Goal: Task Accomplishment & Management: Manage account settings

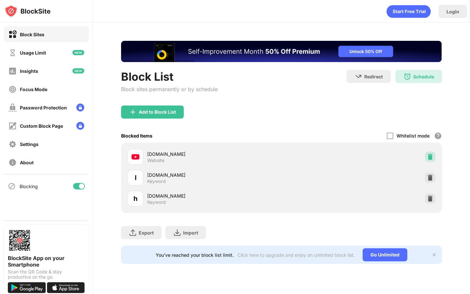
click at [427, 156] on img at bounding box center [430, 156] width 7 height 7
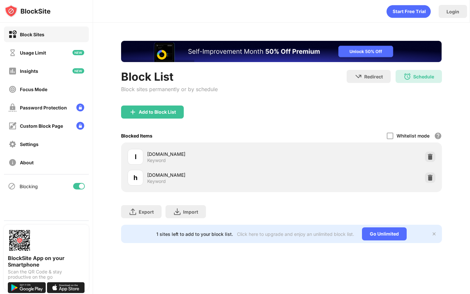
click at [166, 118] on div "Add to Block List" at bounding box center [152, 111] width 63 height 13
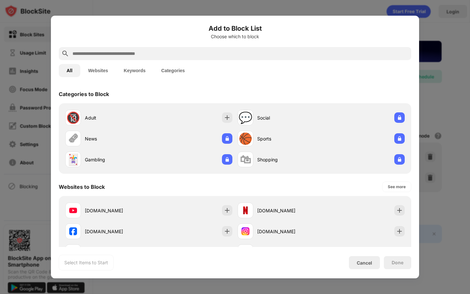
click at [217, 57] on input "text" at bounding box center [240, 54] width 337 height 8
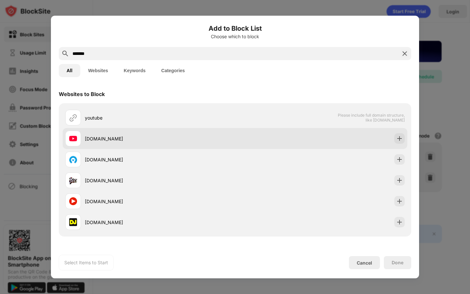
type input "*******"
click at [234, 135] on div "[DOMAIN_NAME]" at bounding box center [160, 138] width 150 height 7
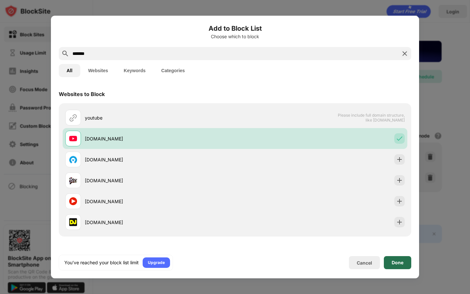
click at [398, 256] on div "Done" at bounding box center [397, 262] width 27 height 13
